Goal: Task Accomplishment & Management: Manage account settings

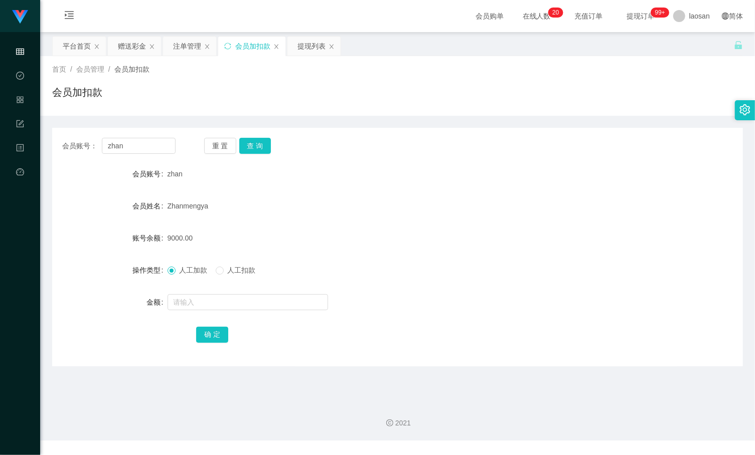
drag, startPoint x: 208, startPoint y: 95, endPoint x: 174, endPoint y: 122, distance: 43.9
click at [208, 95] on div "会员加扣款" at bounding box center [397, 96] width 691 height 23
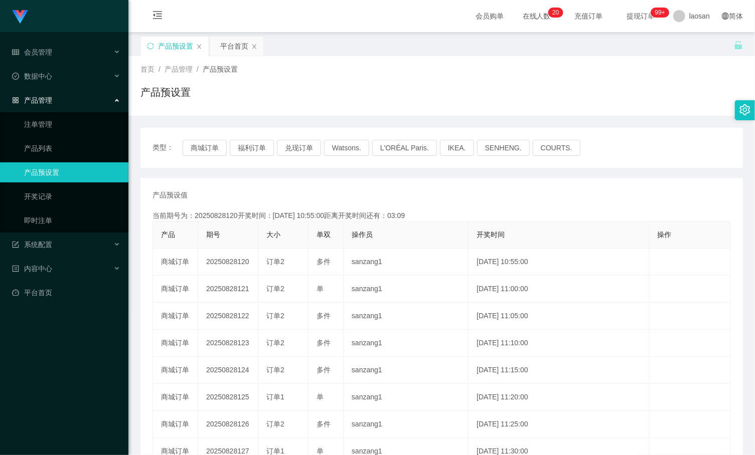
click at [487, 200] on div "产品预设值 添加期号" at bounding box center [441, 195] width 578 height 11
click at [588, 82] on div "首页 / 产品管理 / 产品预设置 / 产品预设置" at bounding box center [441, 86] width 602 height 44
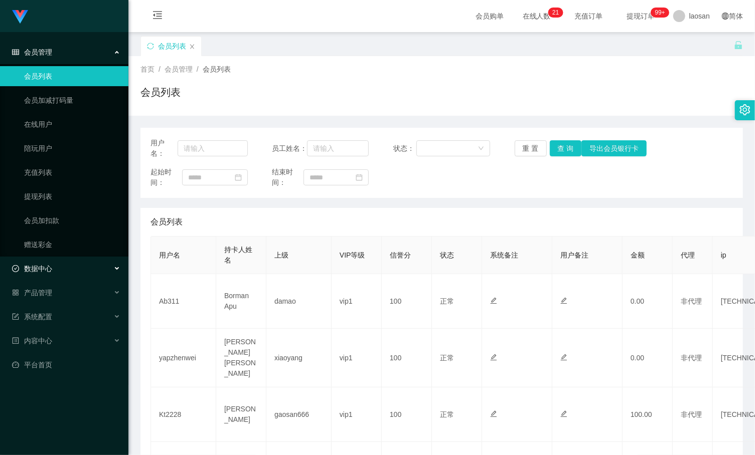
click at [78, 265] on div "数据中心" at bounding box center [64, 269] width 128 height 20
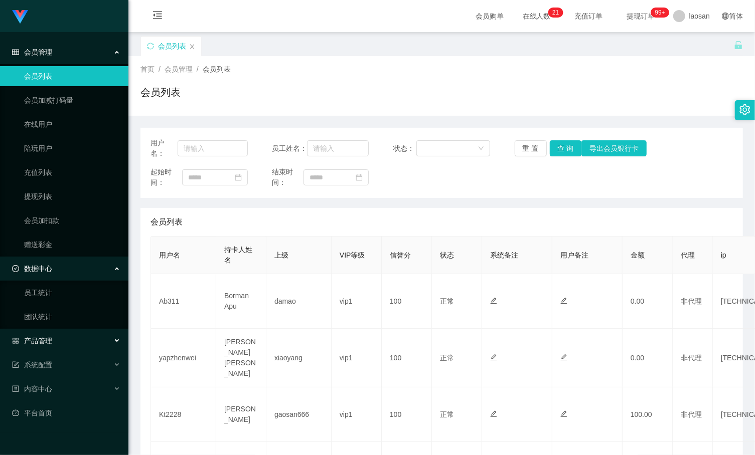
click at [59, 336] on div "产品管理" at bounding box center [64, 341] width 128 height 20
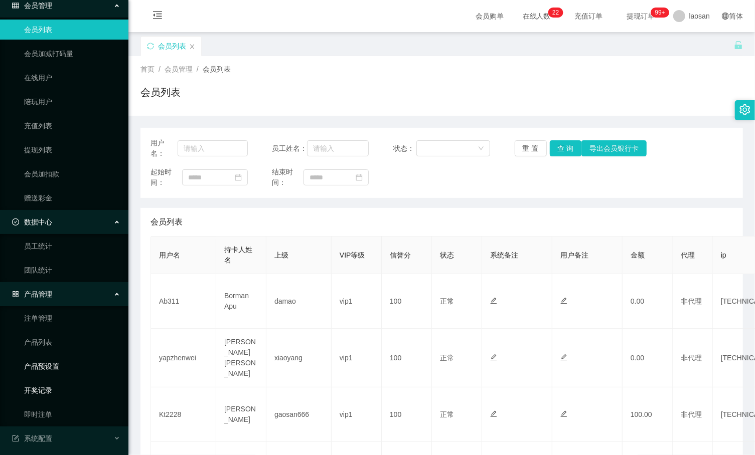
scroll to position [94, 0]
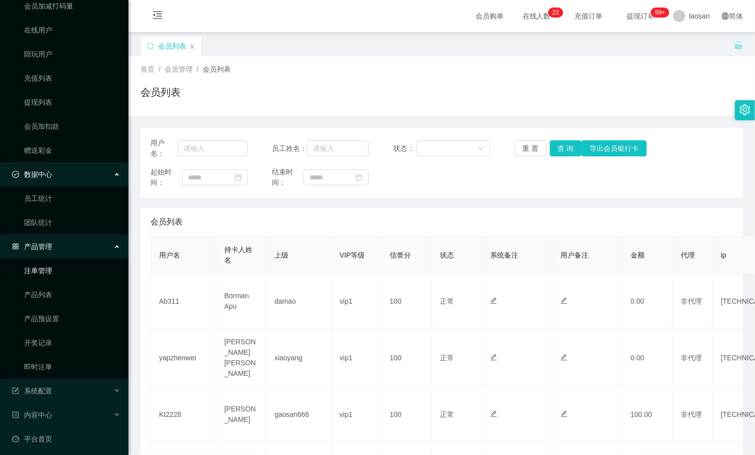
click at [71, 272] on link "注单管理" at bounding box center [72, 271] width 96 height 20
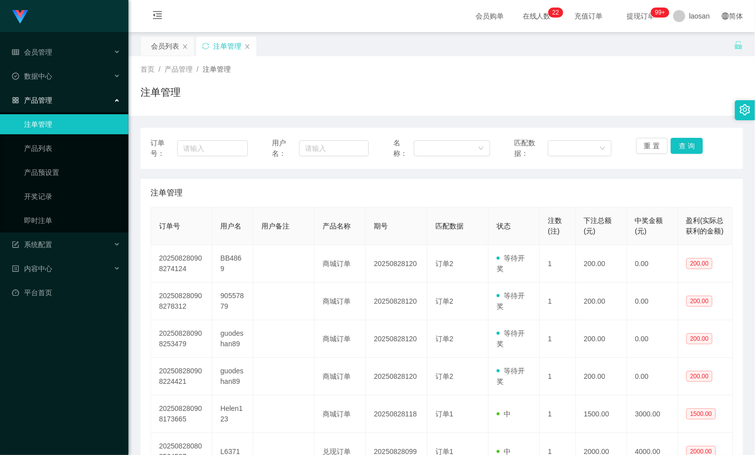
click at [59, 119] on link "注单管理" at bounding box center [72, 124] width 96 height 20
